Goal: Task Accomplishment & Management: Use online tool/utility

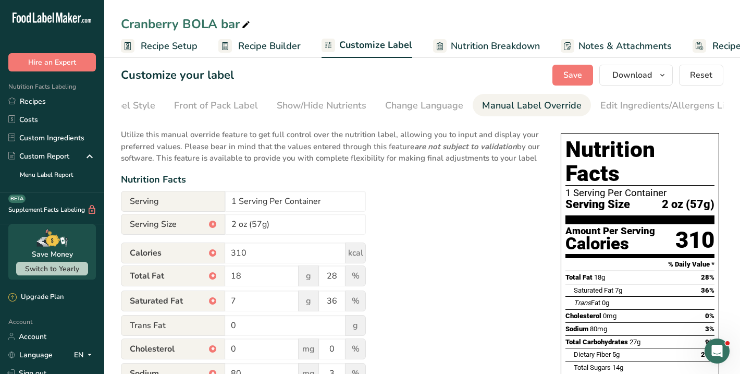
scroll to position [5, 0]
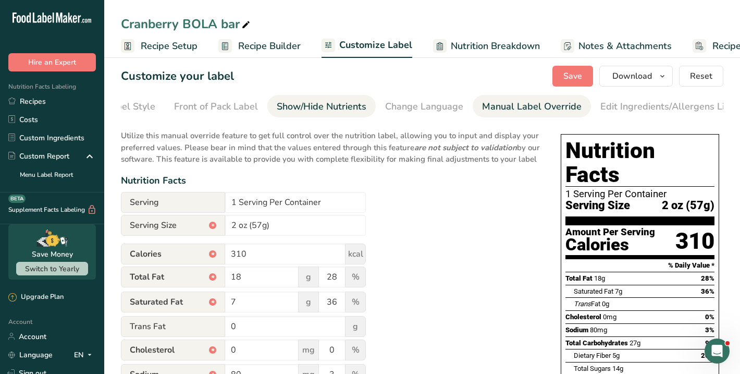
click at [341, 105] on div "Show/Hide Nutrients" at bounding box center [322, 106] width 90 height 14
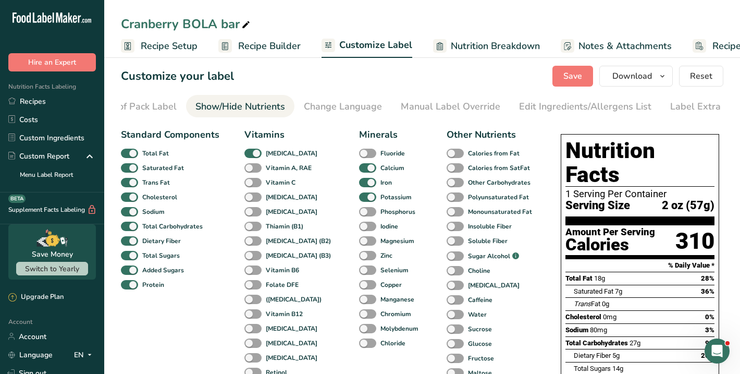
scroll to position [0, 155]
click at [446, 202] on span at bounding box center [454, 197] width 17 height 10
click at [446, 200] on input "Polyunsaturated Fat" at bounding box center [449, 196] width 7 height 7
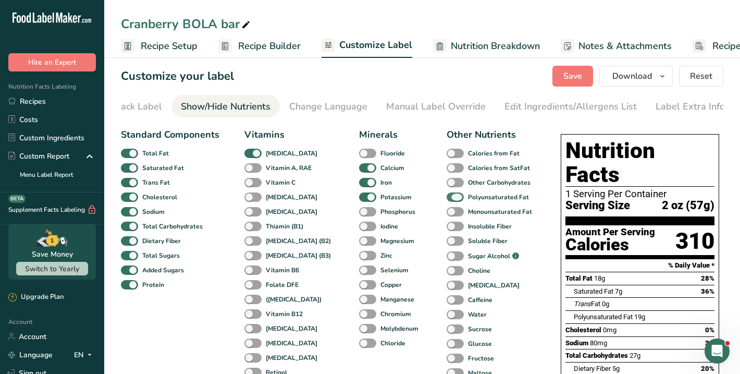
click at [446, 202] on span at bounding box center [454, 197] width 17 height 10
click at [446, 200] on input "Polyunsaturated Fat" at bounding box center [449, 196] width 7 height 7
click at [446, 202] on span at bounding box center [454, 197] width 17 height 10
click at [446, 200] on input "Polyunsaturated Fat" at bounding box center [449, 196] width 7 height 7
checkbox input "true"
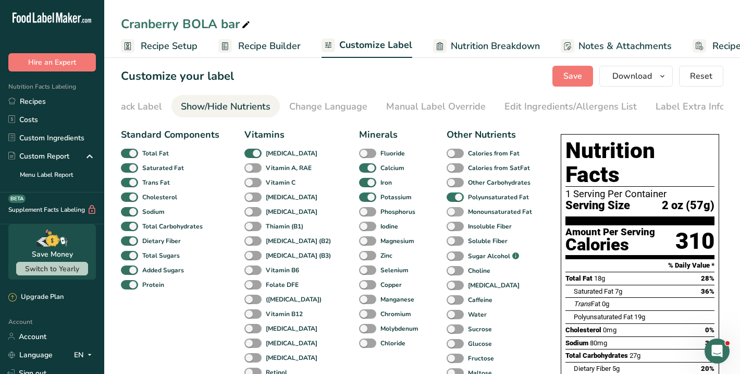
click at [446, 210] on span at bounding box center [454, 212] width 17 height 10
click at [446, 210] on input "Monounsaturated Fat" at bounding box center [449, 211] width 7 height 7
click at [446, 210] on span at bounding box center [454, 212] width 17 height 10
click at [446, 210] on input "Monounsaturated Fat" at bounding box center [449, 211] width 7 height 7
checkbox input "false"
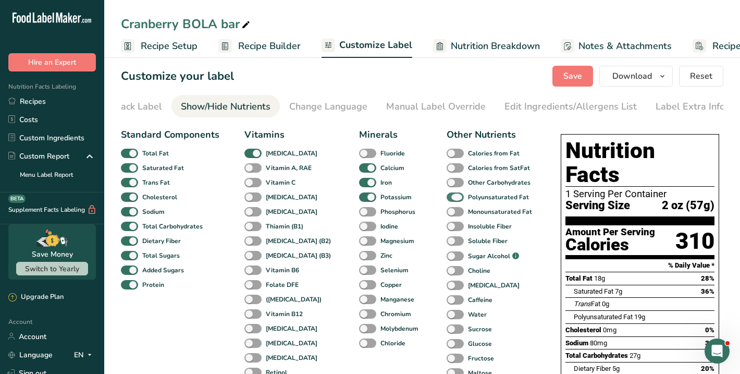
click at [446, 198] on span at bounding box center [454, 197] width 17 height 10
click at [446, 198] on input "Polyunsaturated Fat" at bounding box center [449, 196] width 7 height 7
checkbox input "false"
